Goal: Task Accomplishment & Management: Complete application form

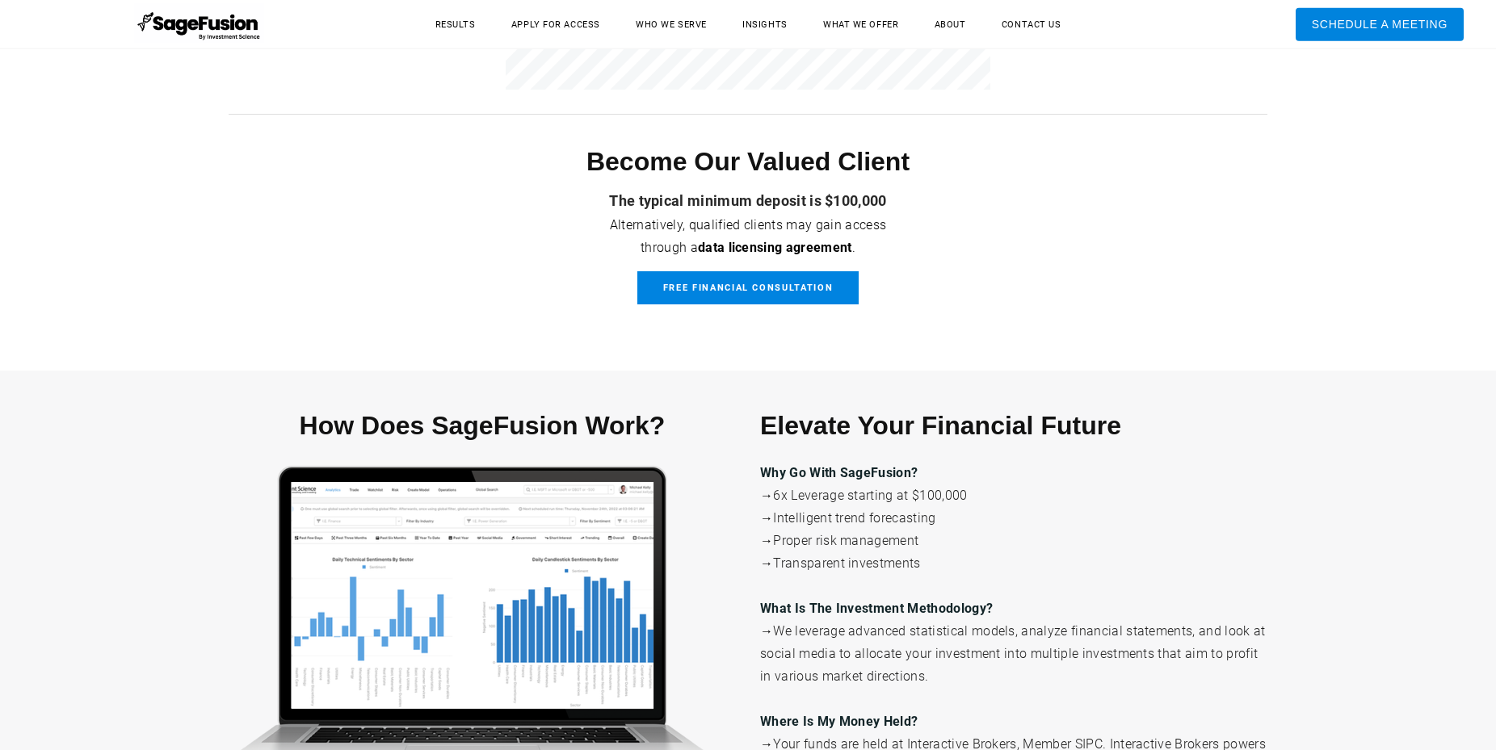
scroll to position [2883, 0]
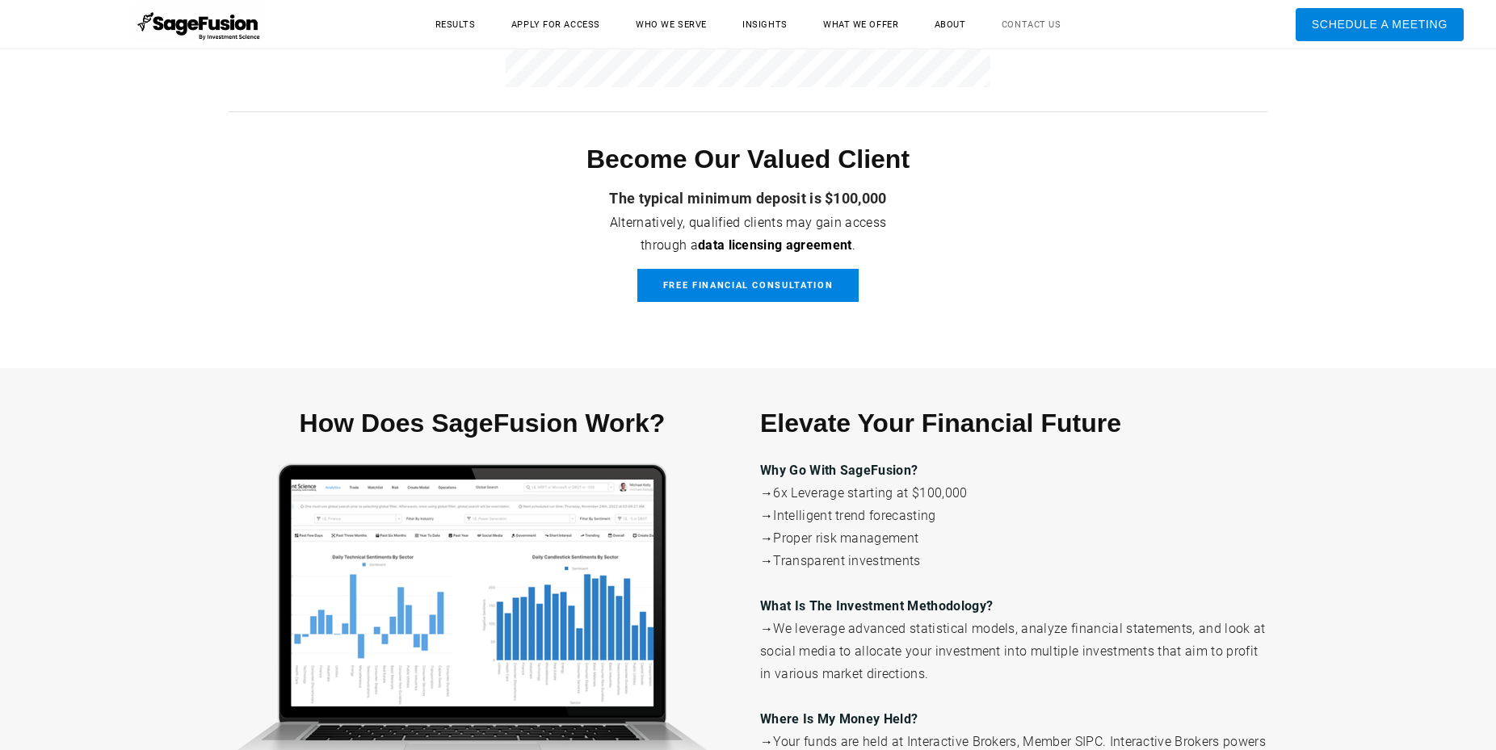
click at [1024, 26] on link "Contact Us" at bounding box center [1031, 24] width 92 height 25
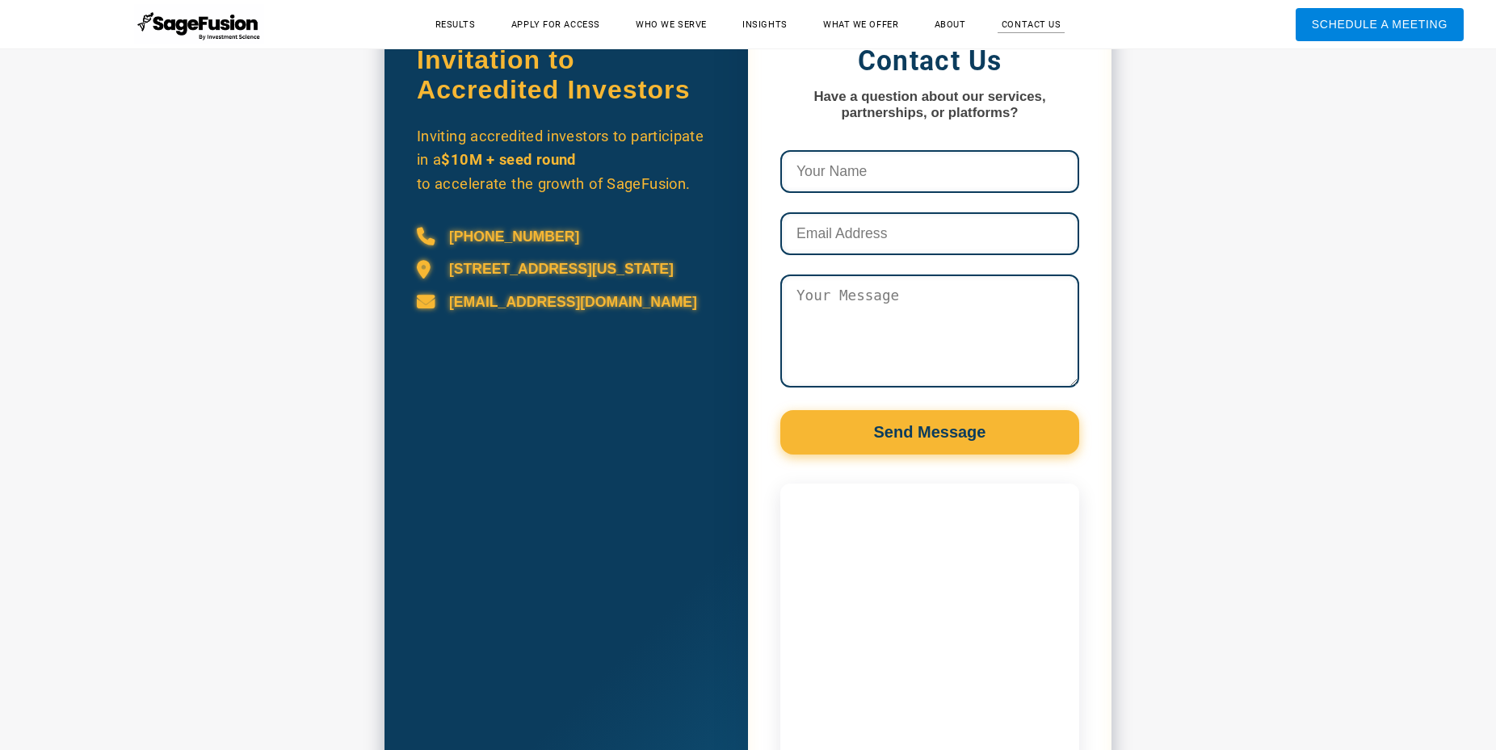
scroll to position [1019, 0]
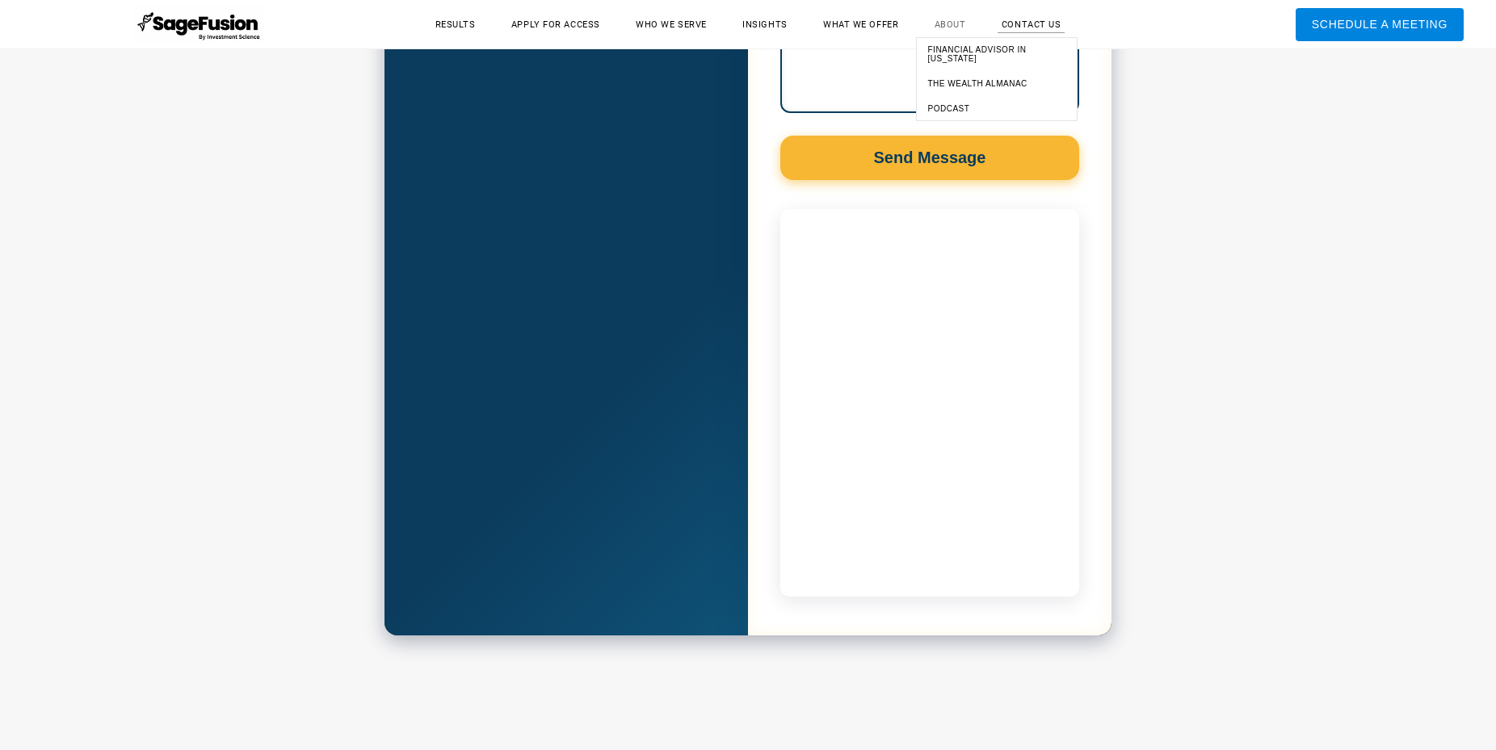
click at [949, 23] on link "About" at bounding box center [950, 24] width 64 height 25
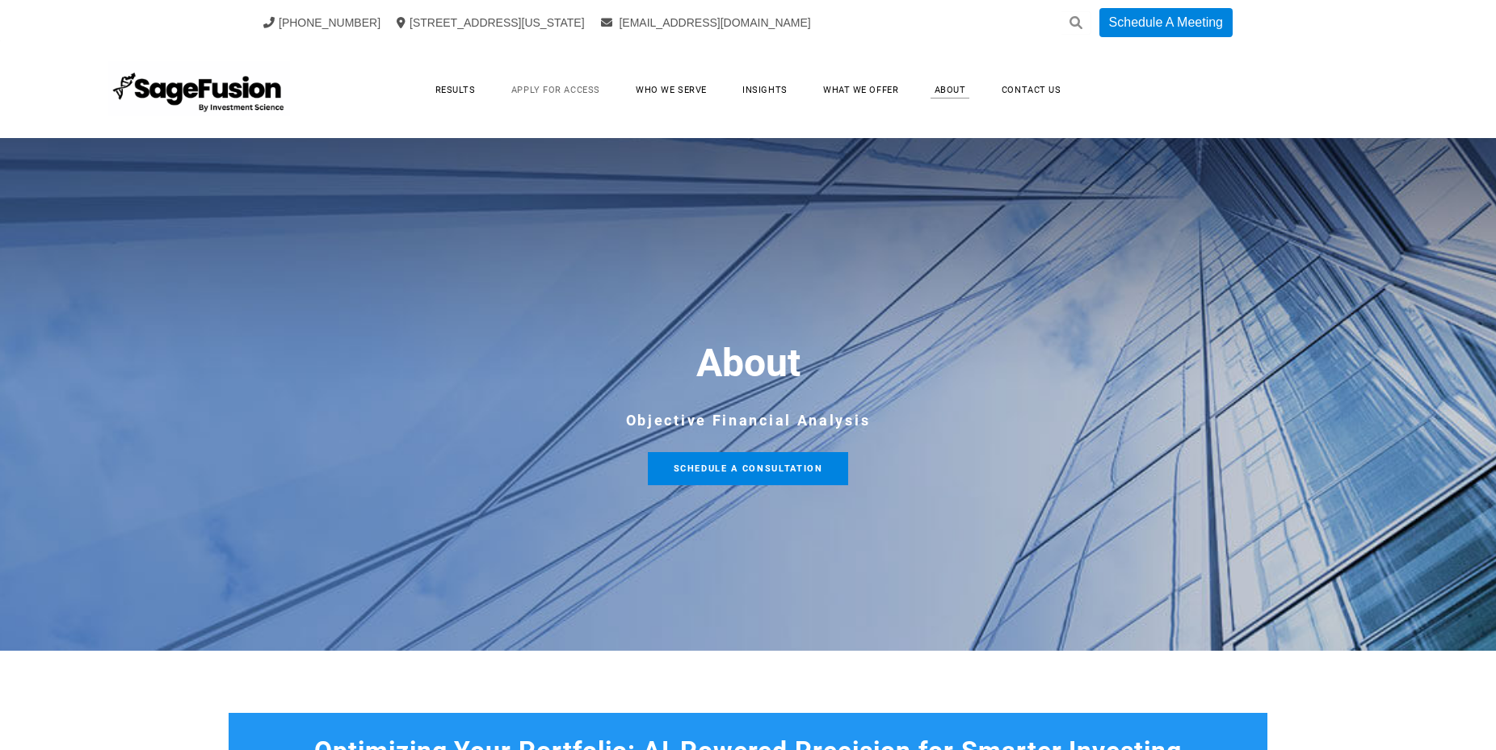
click at [581, 91] on link "Apply for Access" at bounding box center [555, 90] width 121 height 25
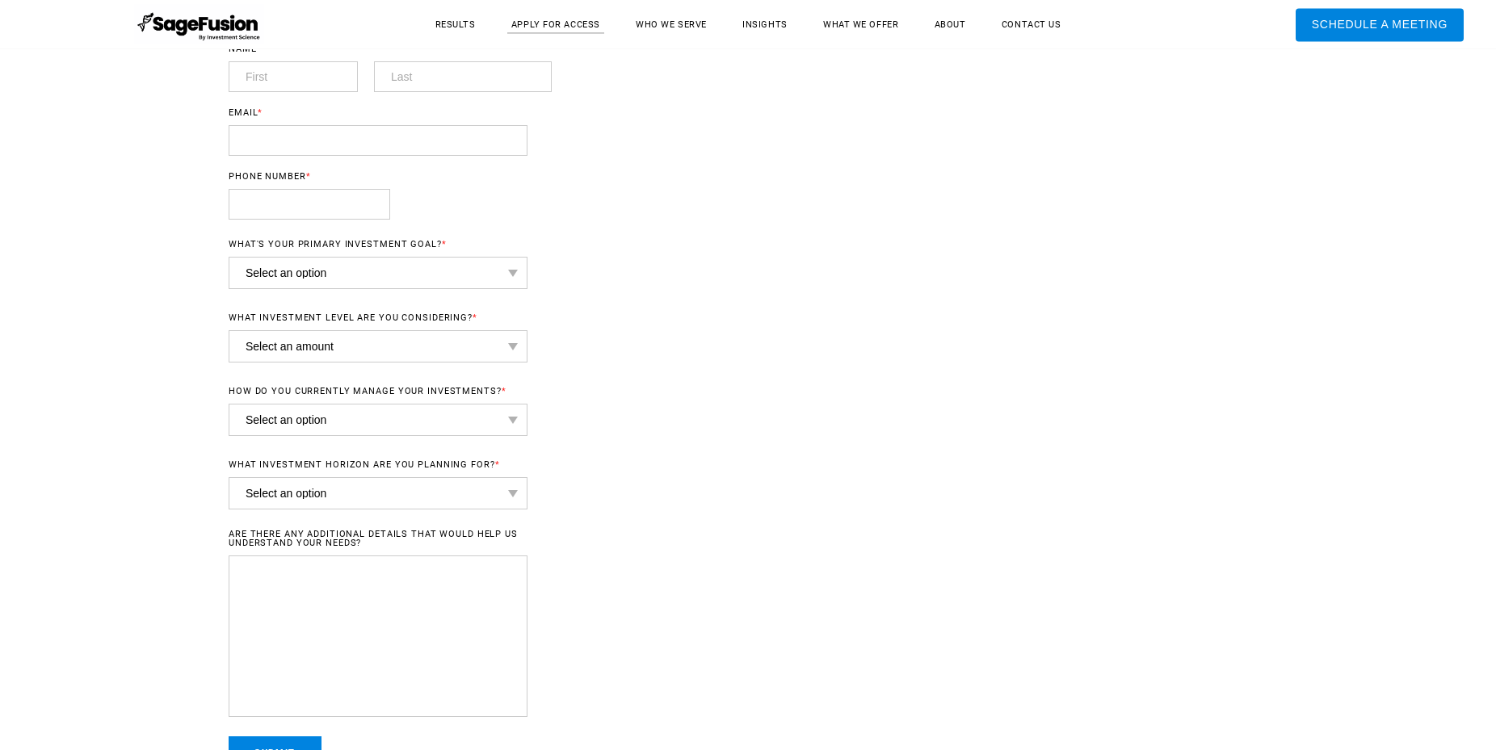
scroll to position [824, 0]
